Goal: Task Accomplishment & Management: Use online tool/utility

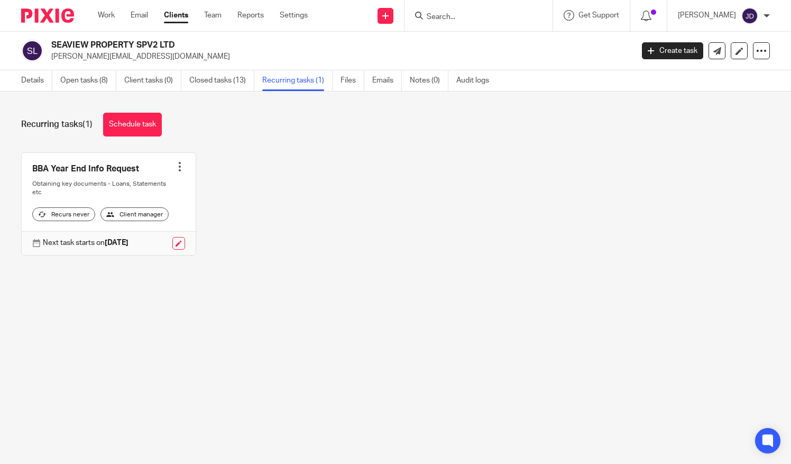
click at [479, 16] on input "Search" at bounding box center [473, 18] width 95 height 10
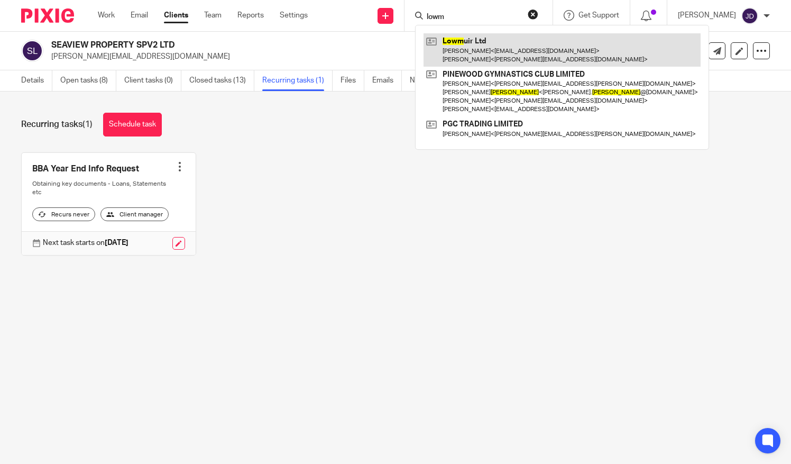
type input "lowm"
click at [473, 41] on link at bounding box center [561, 49] width 277 height 33
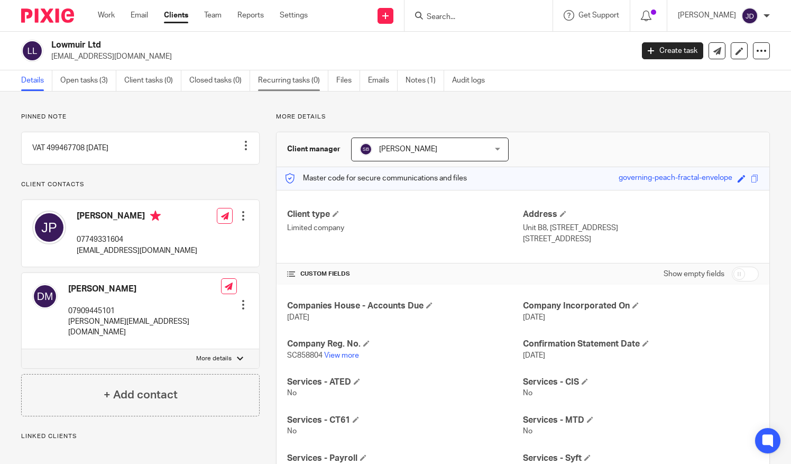
click at [296, 82] on link "Recurring tasks (0)" at bounding box center [293, 80] width 70 height 21
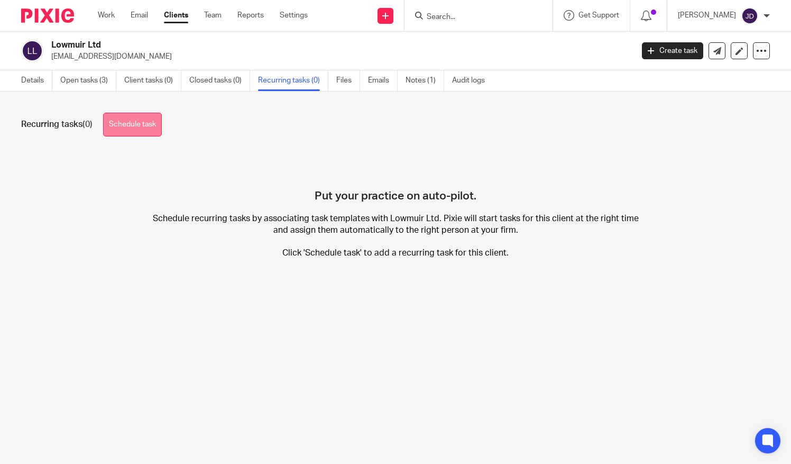
click at [136, 122] on link "Schedule task" at bounding box center [132, 125] width 59 height 24
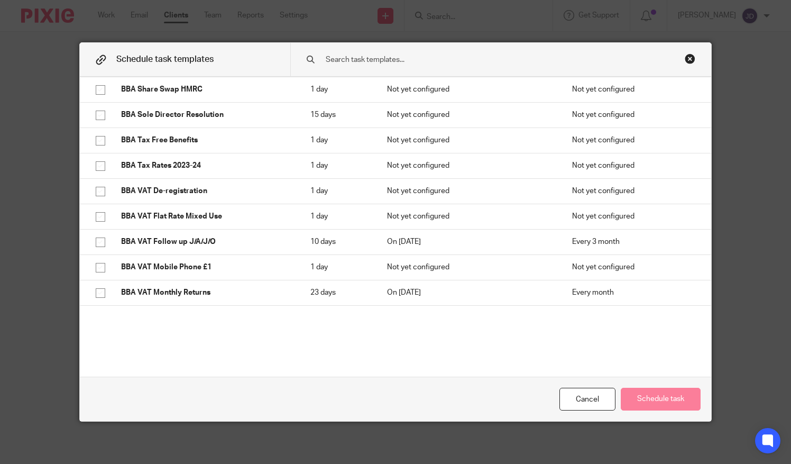
scroll to position [1850, 0]
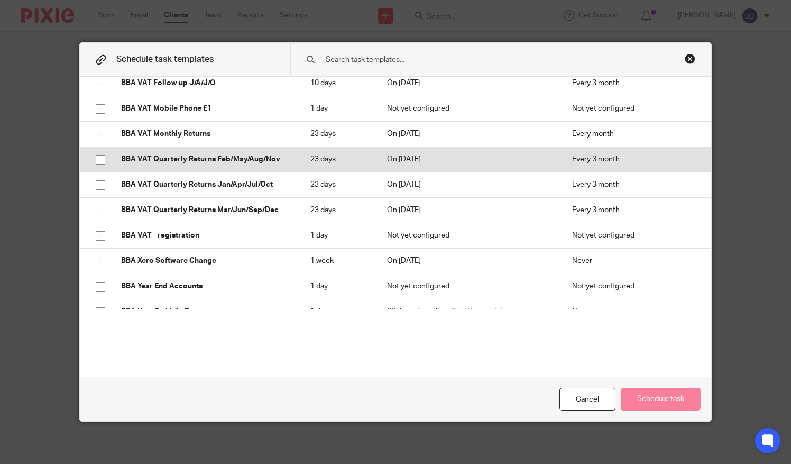
click at [95, 158] on input "checkbox" at bounding box center [100, 160] width 20 height 20
checkbox input "true"
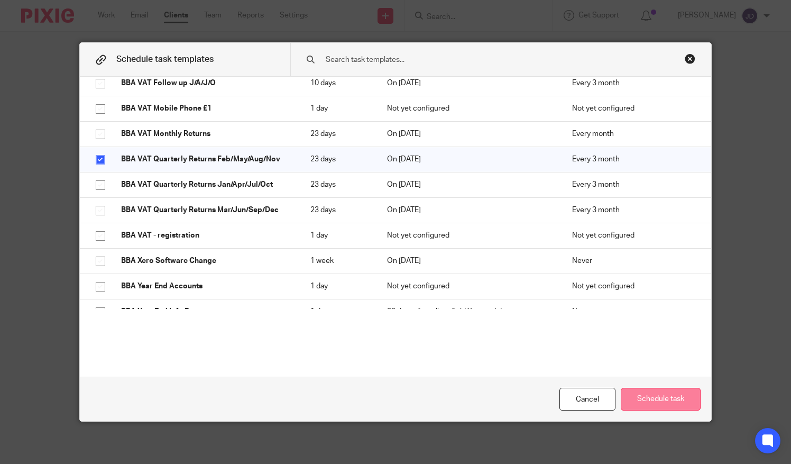
click at [651, 394] on button "Schedule task" at bounding box center [661, 399] width 80 height 23
